Goal: Task Accomplishment & Management: Manage account settings

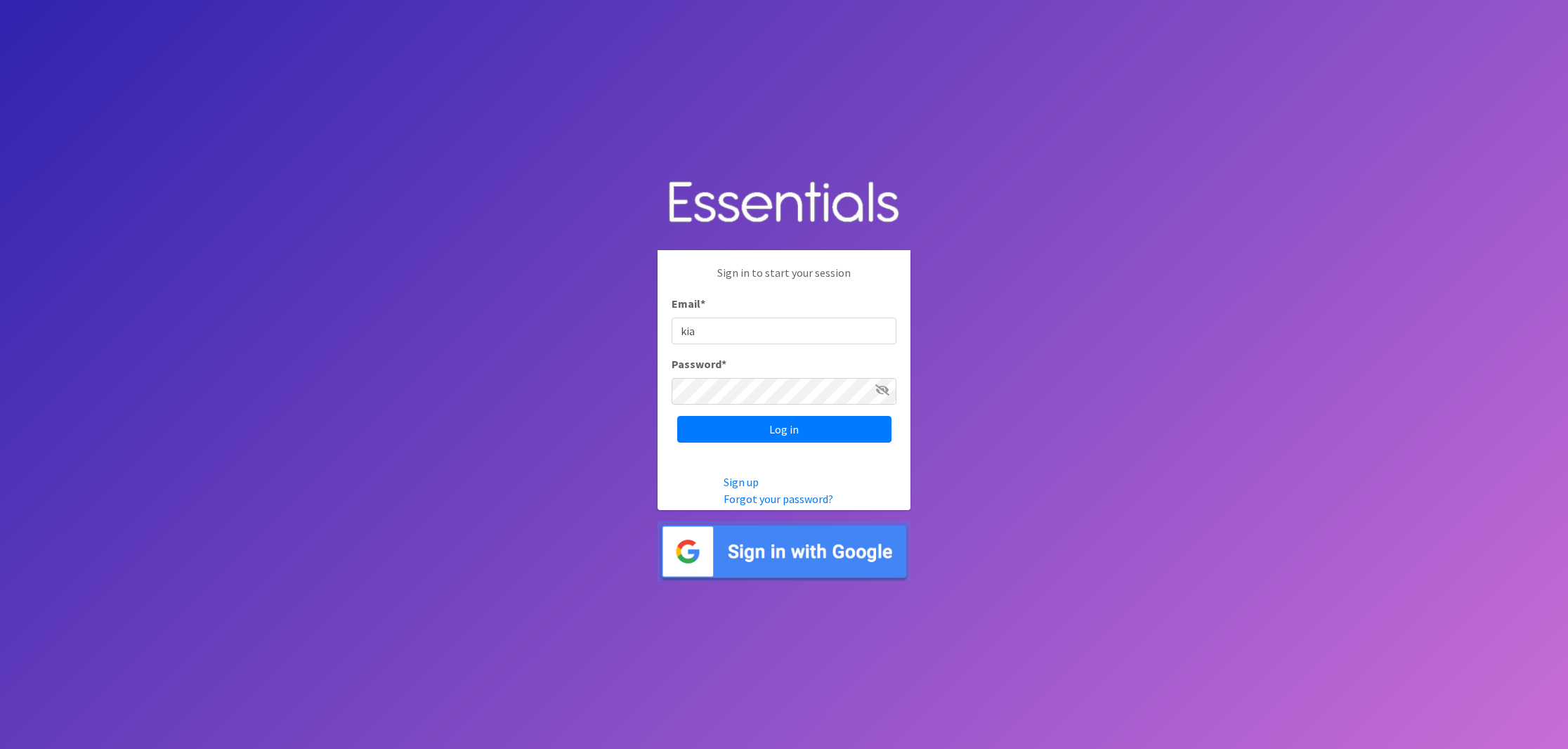
type input "kia@hawamke.org"
click at [677, 416] on input "Log in" at bounding box center [784, 429] width 214 height 26
